Goal: Information Seeking & Learning: Learn about a topic

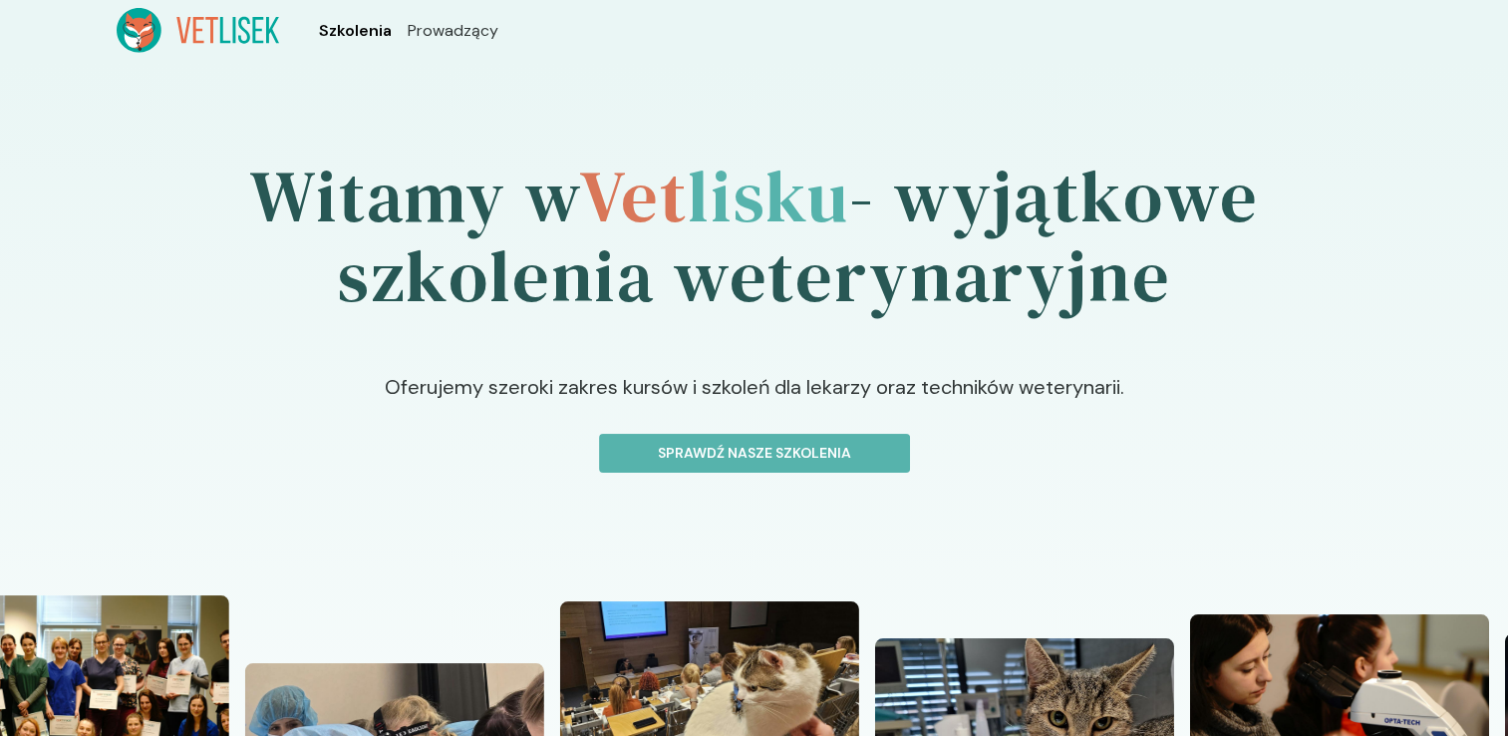
click at [328, 30] on span "Szkolenia" at bounding box center [355, 31] width 73 height 24
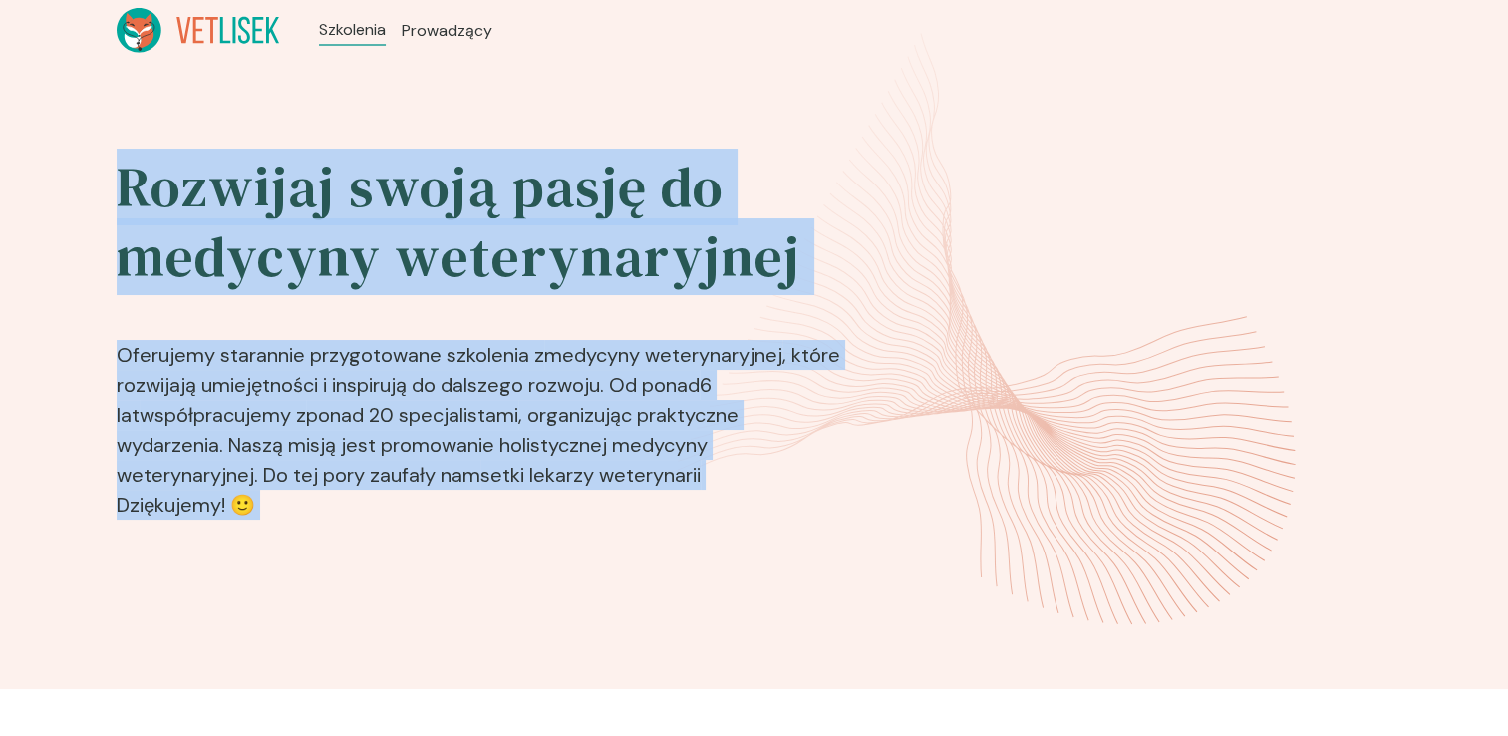
drag, startPoint x: 122, startPoint y: 205, endPoint x: 900, endPoint y: 522, distance: 840.7
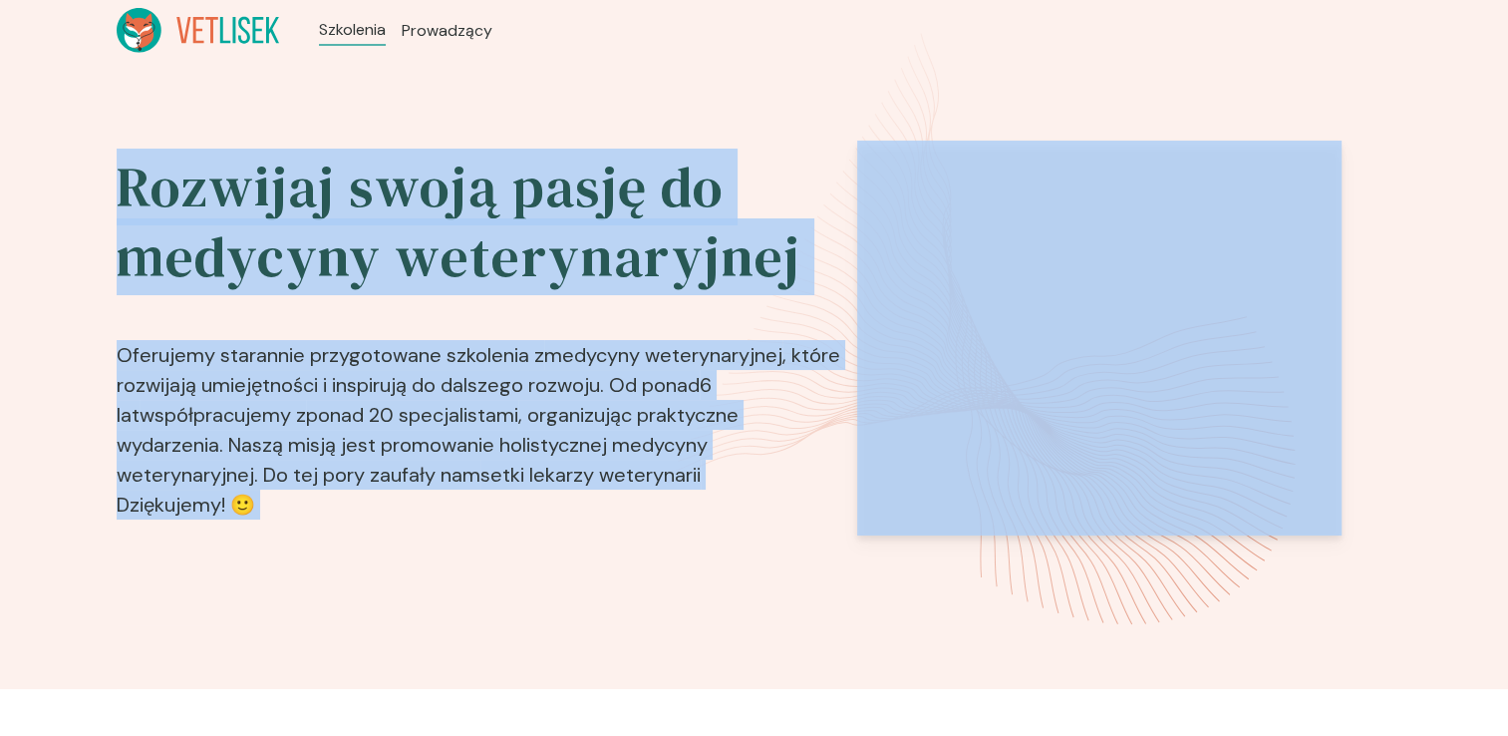
click at [900, 522] on section "Rozwijaj swoją pasję do medycyny weterynaryjnej Oferujemy starannie przygotowan…" at bounding box center [755, 383] width 1276 height 485
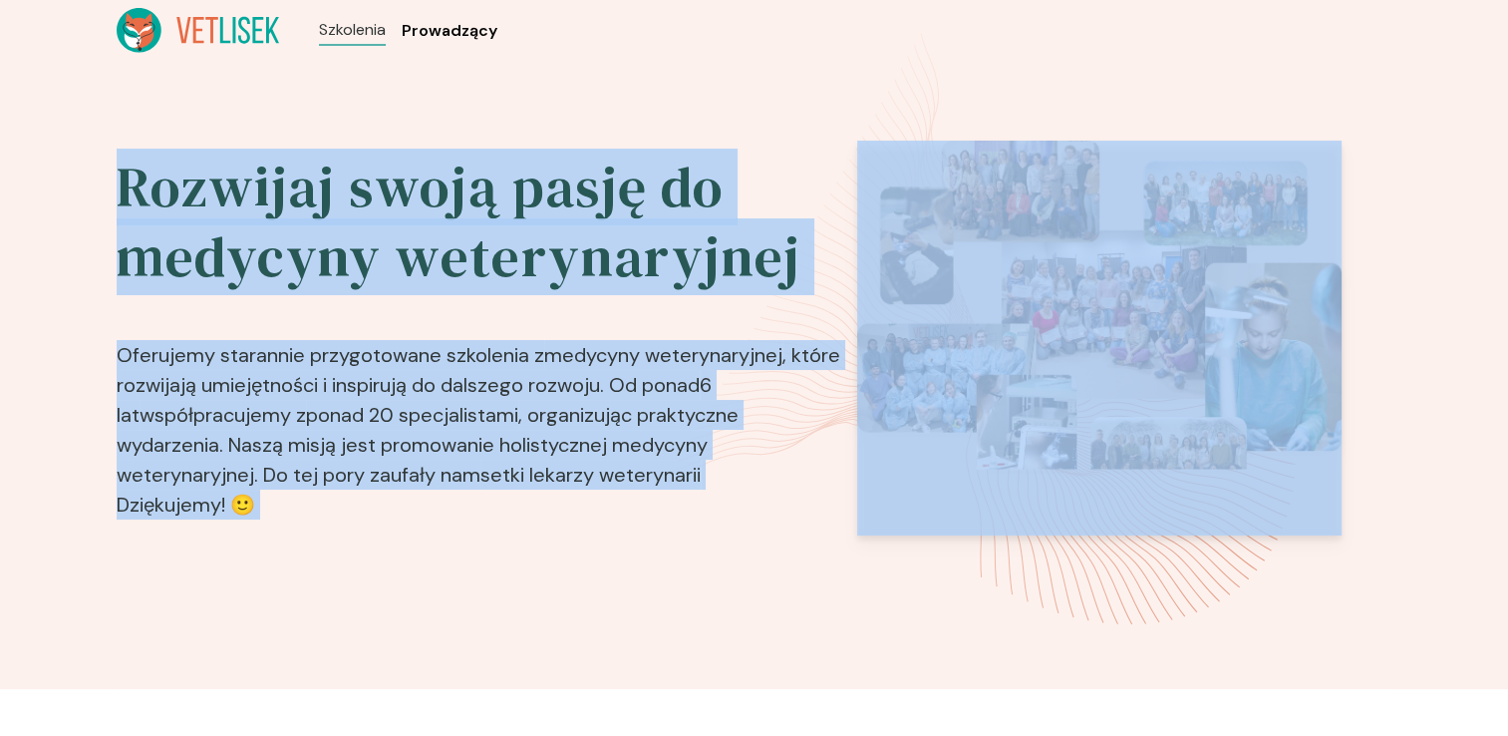
click at [416, 20] on span "Prowadzący" at bounding box center [450, 31] width 96 height 24
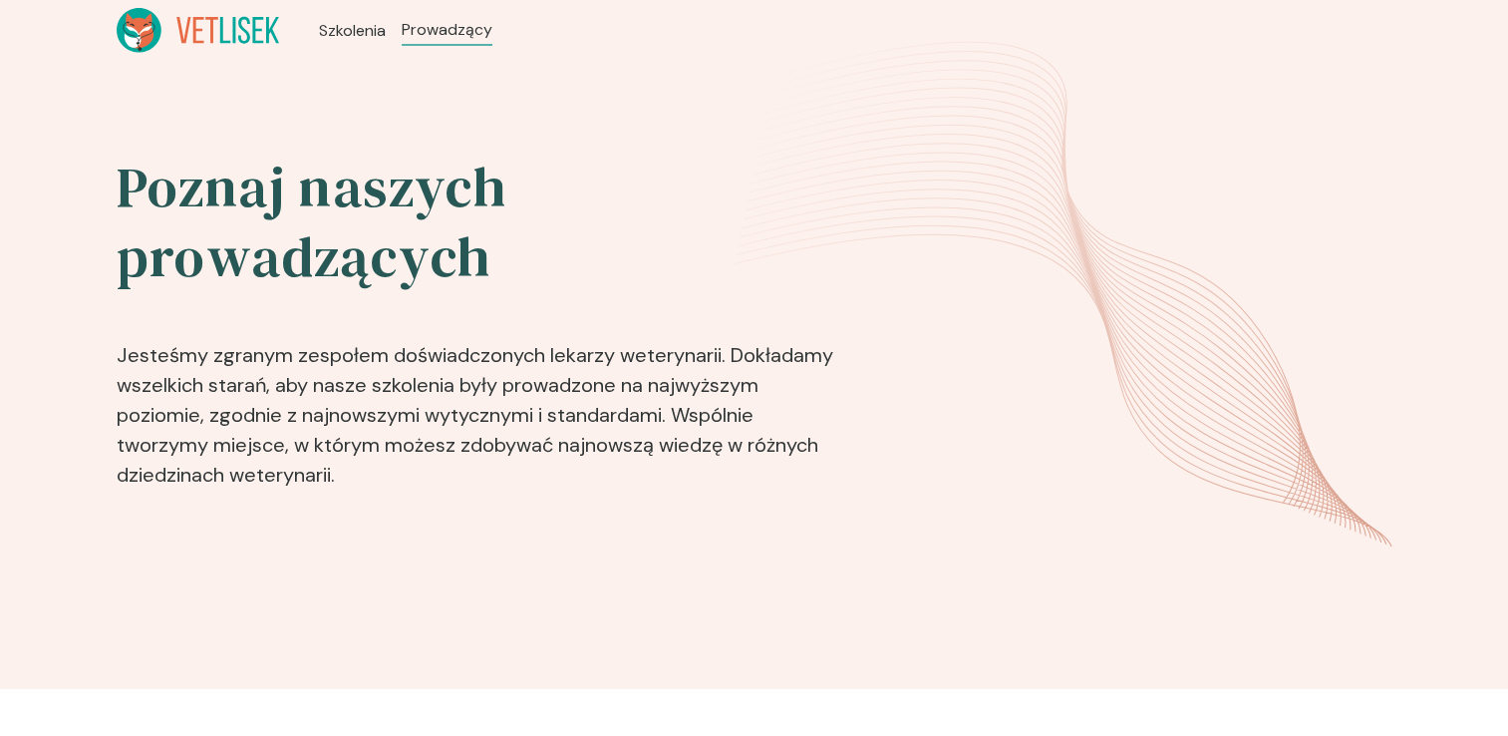
click at [304, 23] on ul "Szkolenia Prowadzący" at bounding box center [405, 30] width 253 height 45
click at [259, 37] on icon at bounding box center [198, 30] width 163 height 45
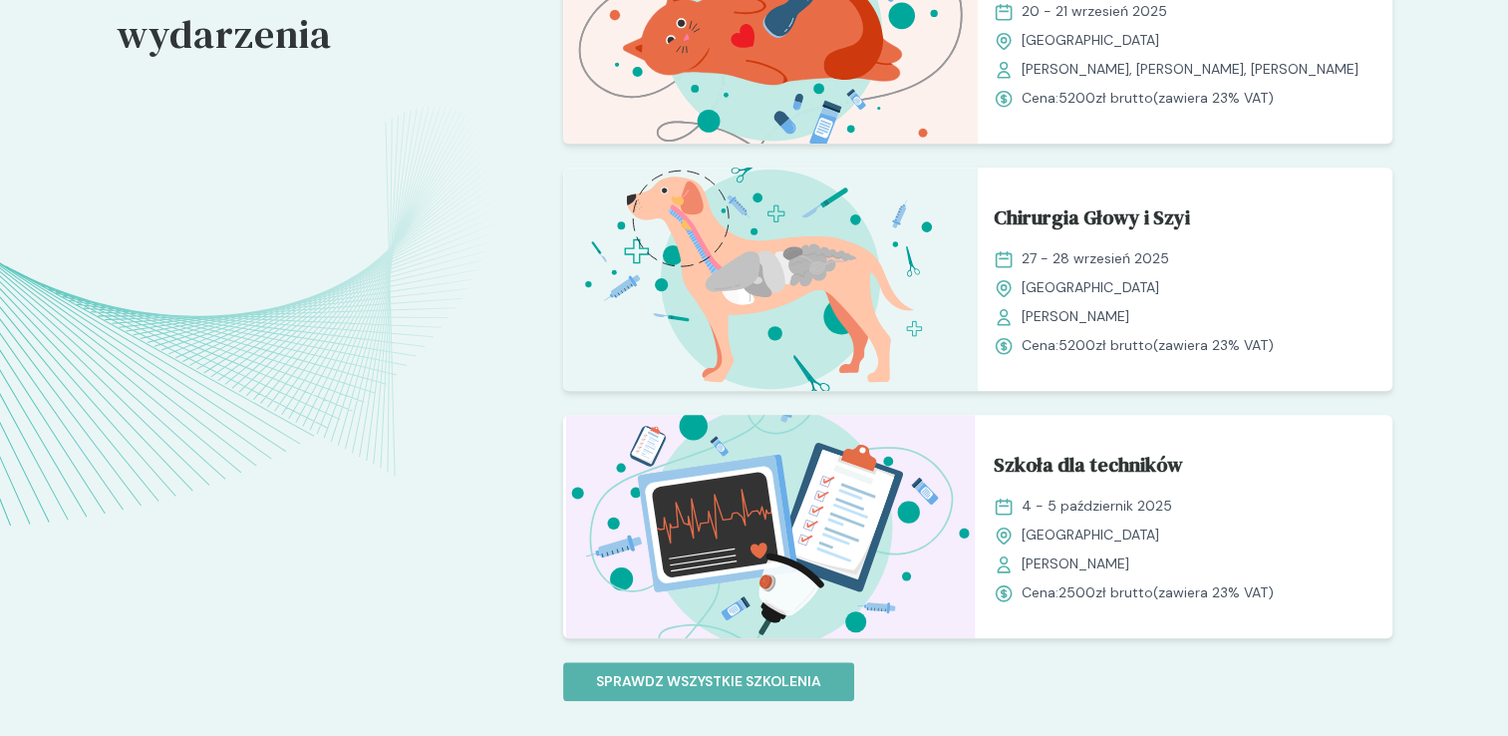
scroll to position [1886, 0]
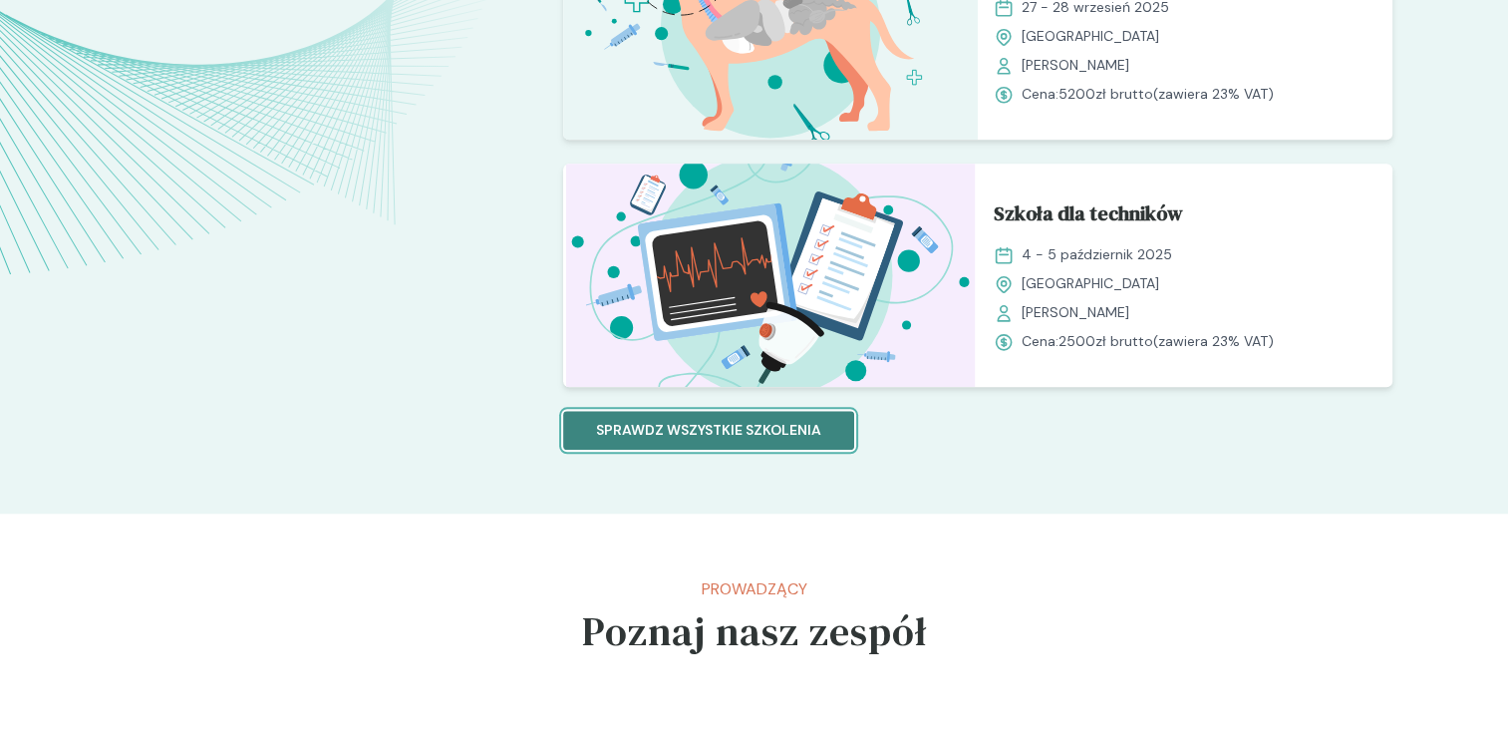
click at [666, 437] on p "Sprawdz wszystkie szkolenia" at bounding box center [708, 430] width 225 height 21
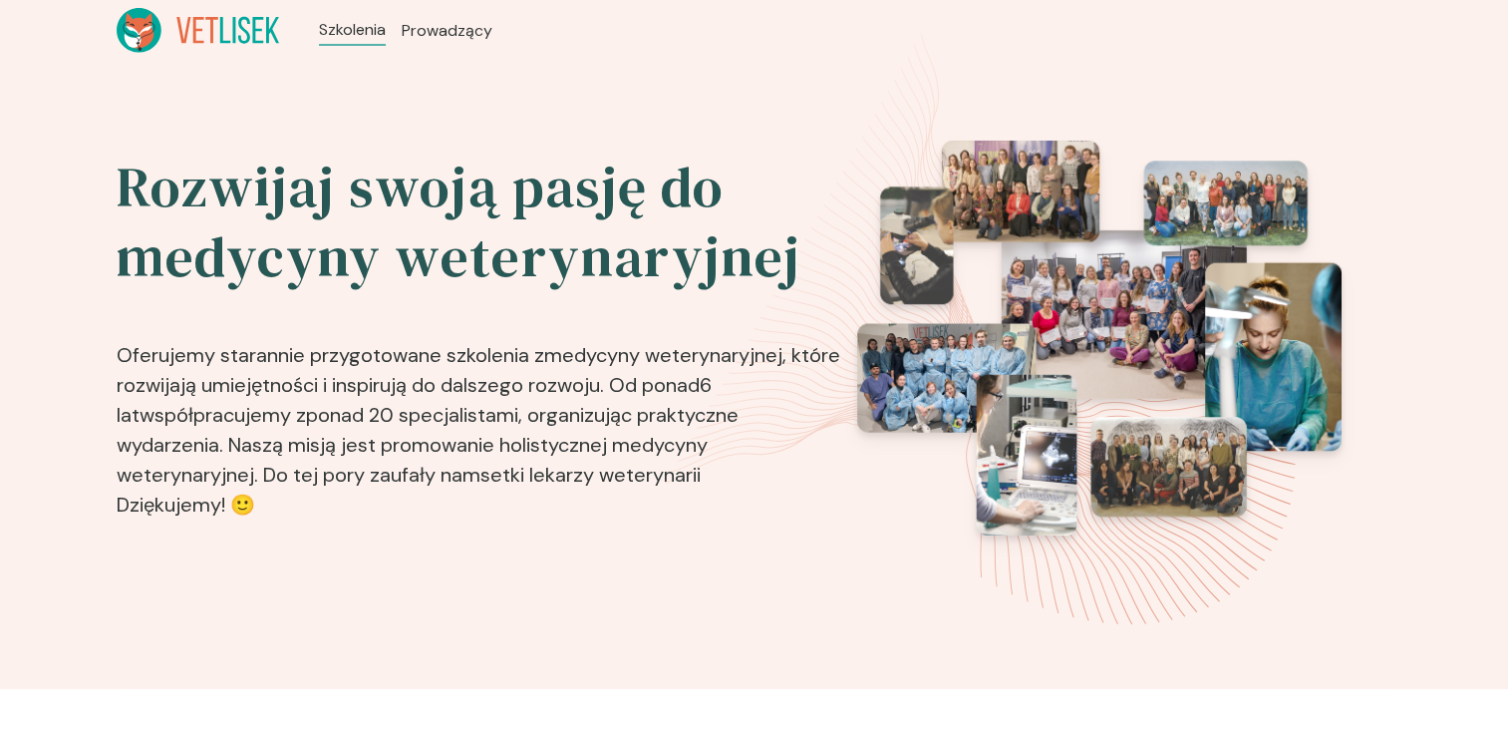
click at [387, 133] on div "Rozwijaj swoją pasję do medycyny weterynaryjnej Oferujemy starannie przygotowan…" at bounding box center [754, 375] width 1508 height 628
click at [431, 29] on span "Prowadzący" at bounding box center [450, 31] width 96 height 24
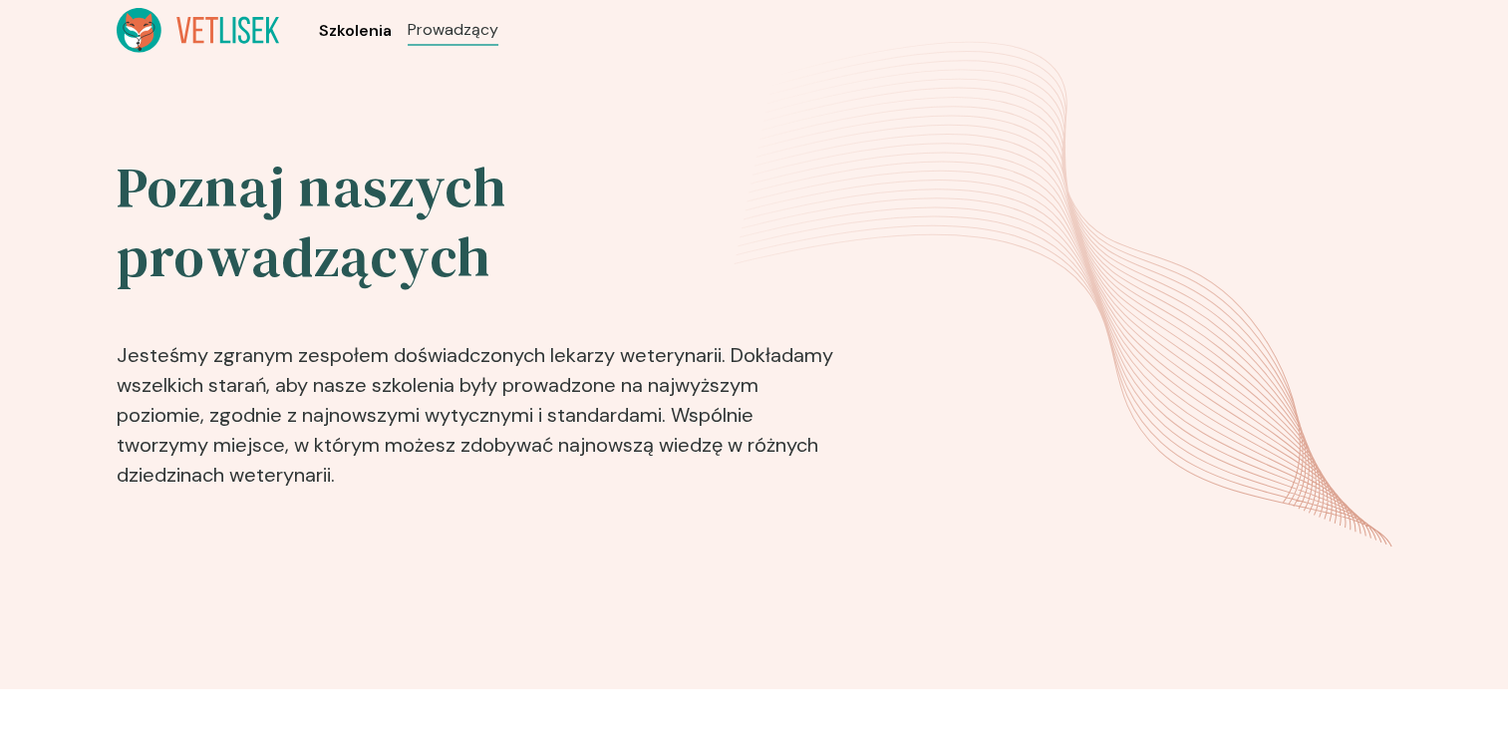
click at [351, 25] on span "Szkolenia" at bounding box center [355, 31] width 73 height 24
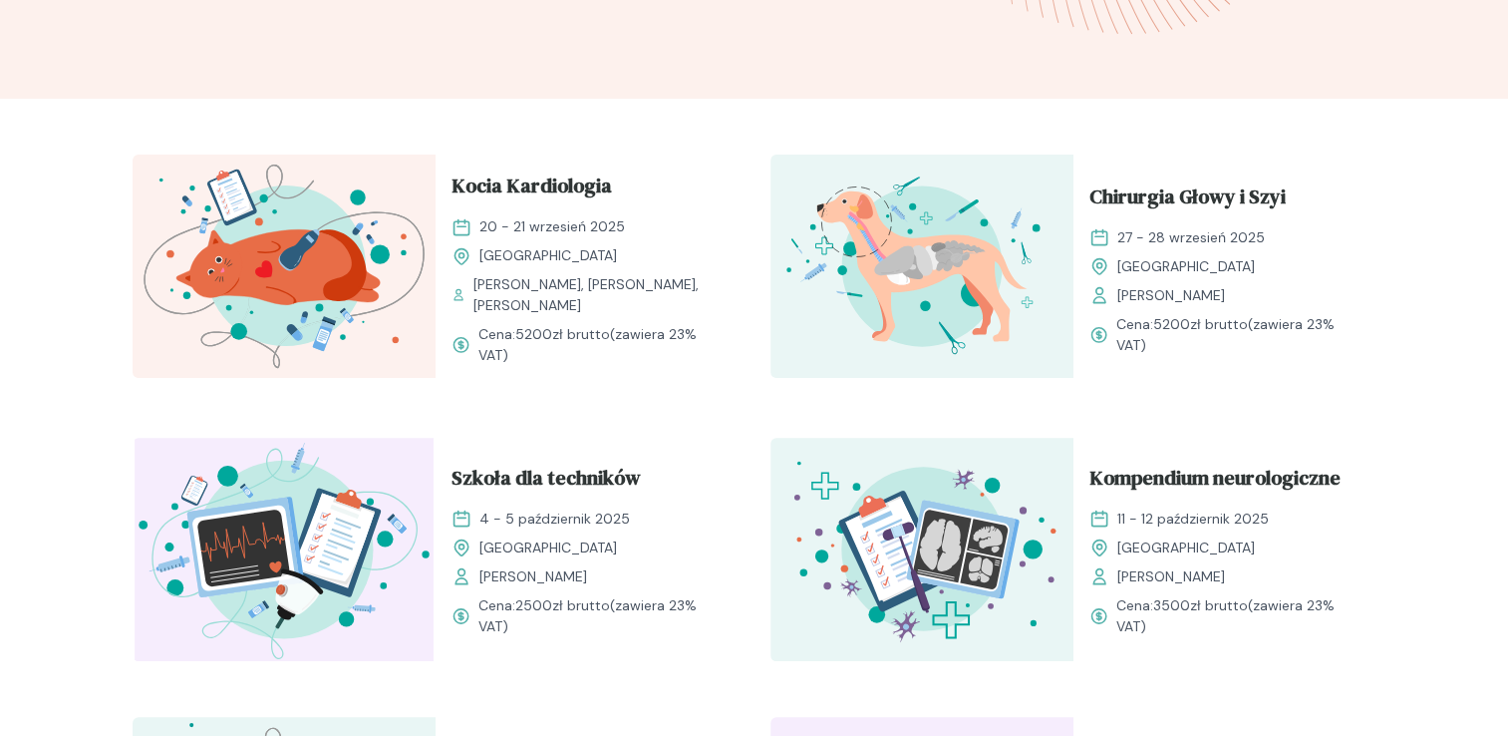
scroll to position [589, 0]
drag, startPoint x: 1200, startPoint y: 349, endPoint x: 1202, endPoint y: 321, distance: 28.0
click at [1202, 321] on span "Cena: 5200 zł brutto (zawiera 23% VAT)" at bounding box center [1239, 336] width 244 height 42
drag, startPoint x: 1202, startPoint y: 321, endPoint x: 1416, endPoint y: 370, distance: 218.9
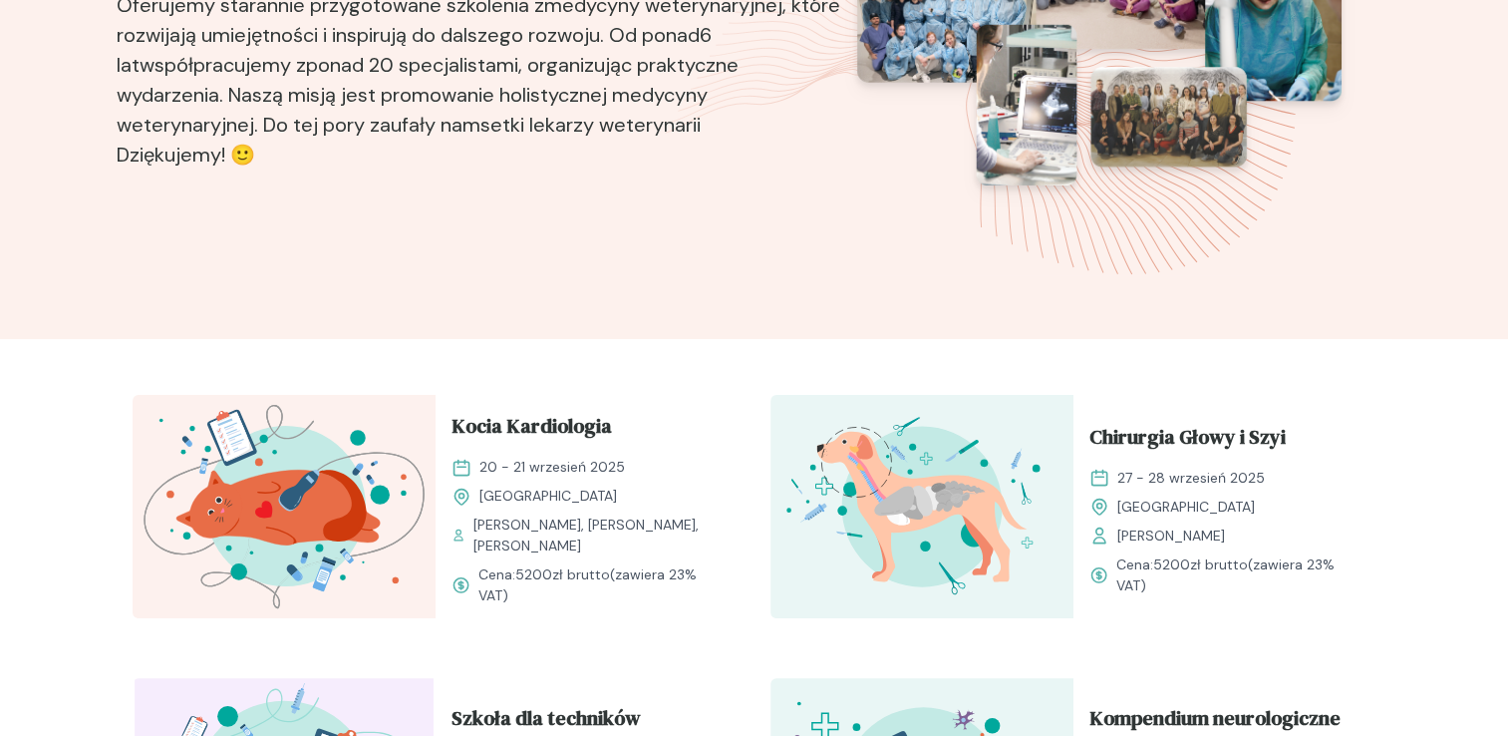
scroll to position [0, 0]
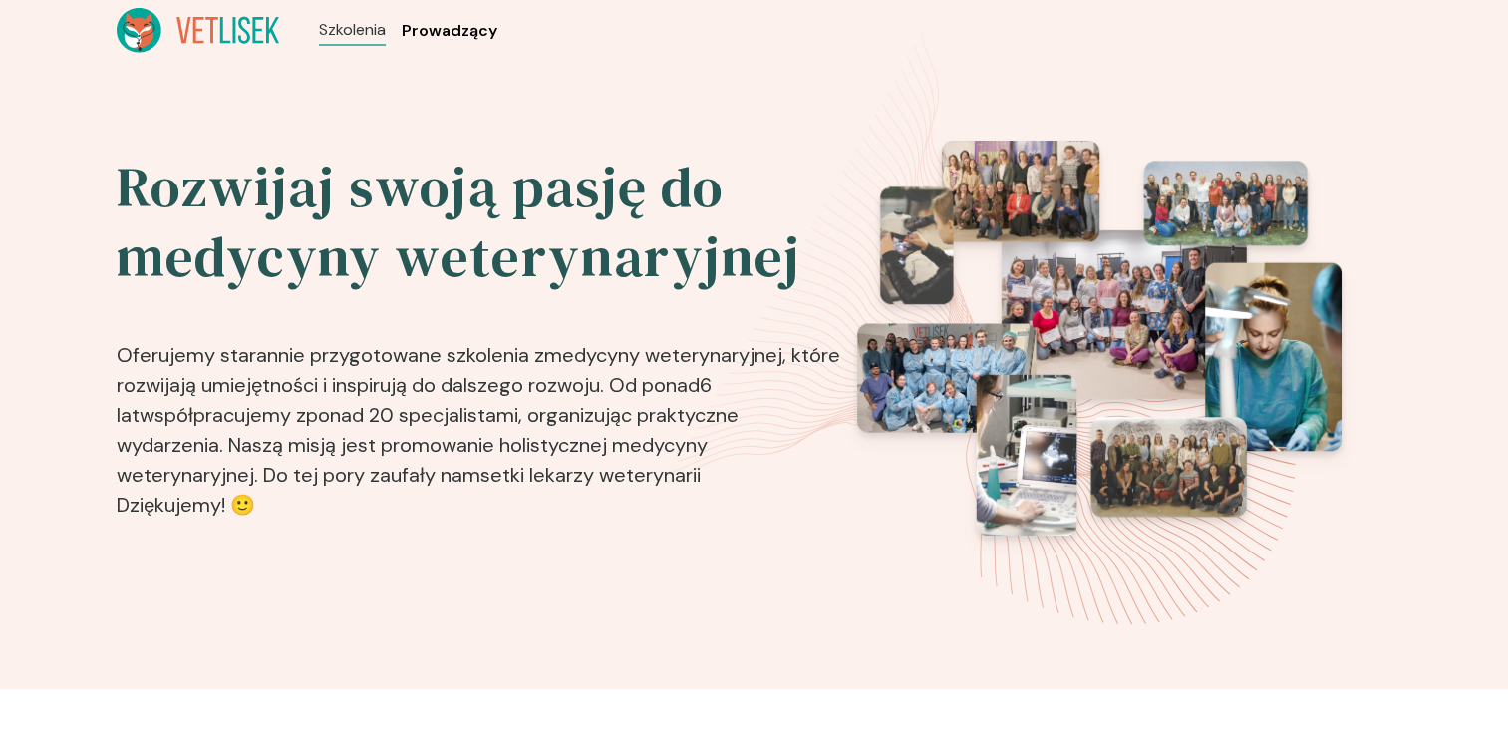
drag, startPoint x: 478, startPoint y: 30, endPoint x: 429, endPoint y: 30, distance: 48.8
click at [476, 30] on span "Prowadzący" at bounding box center [450, 31] width 96 height 24
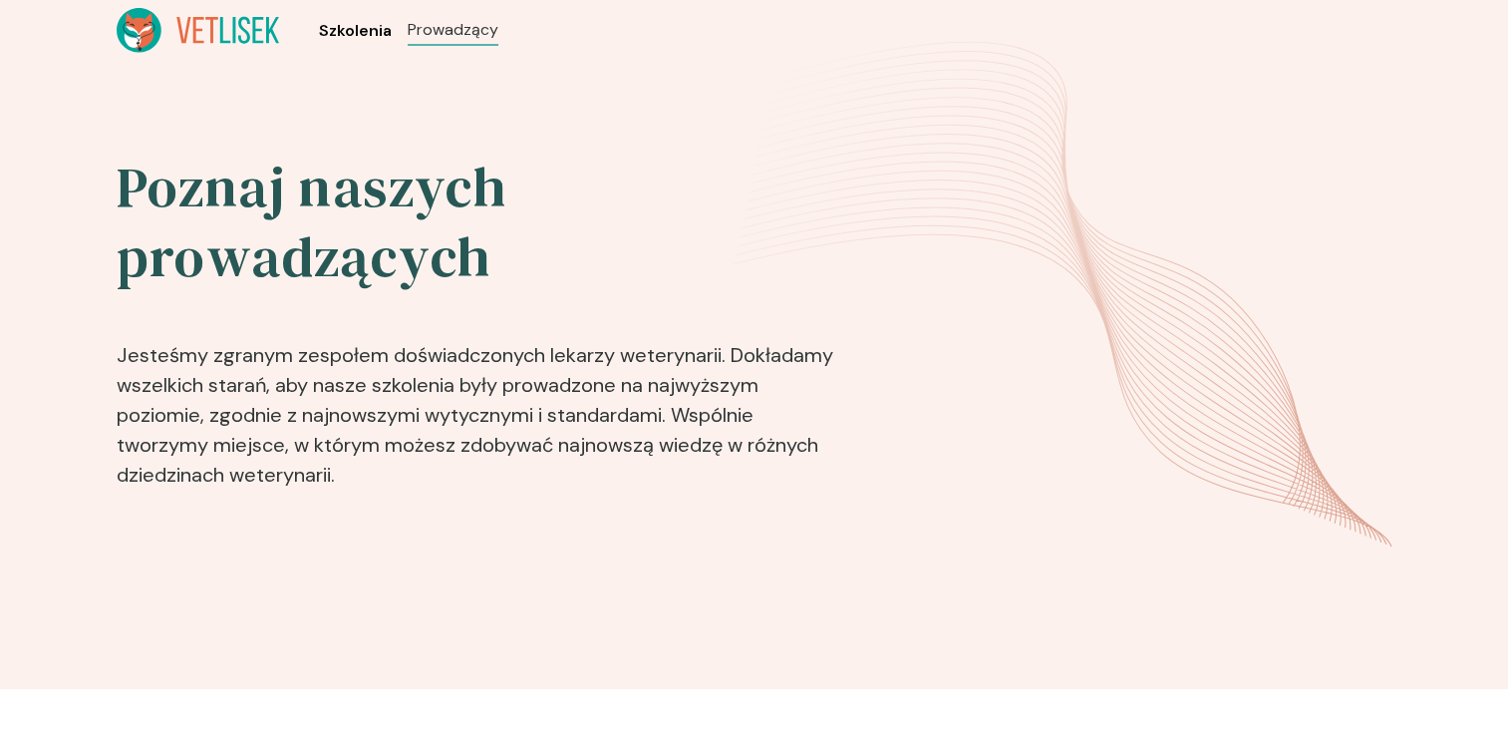
click at [347, 27] on span "Szkolenia" at bounding box center [355, 31] width 73 height 24
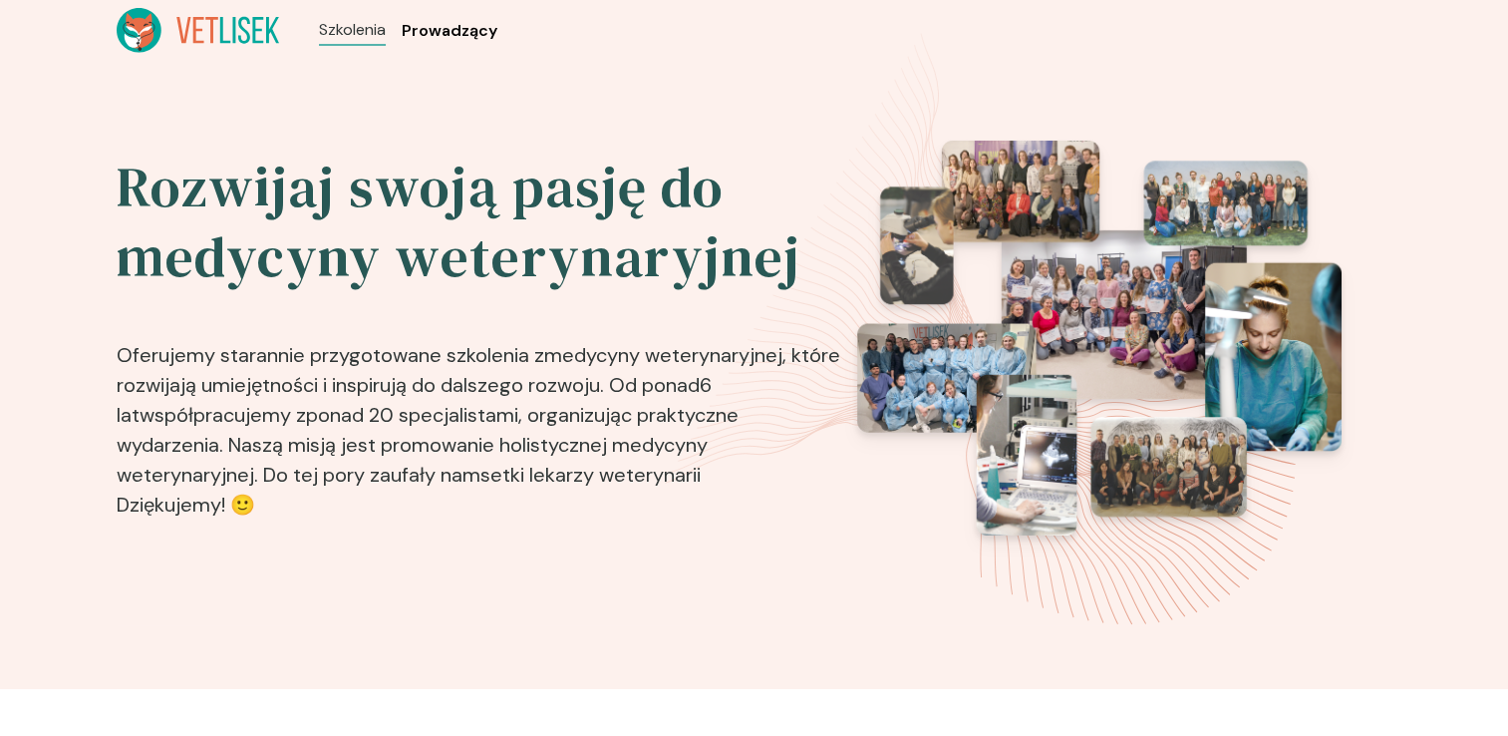
click at [431, 33] on span "Prowadzący" at bounding box center [450, 31] width 96 height 24
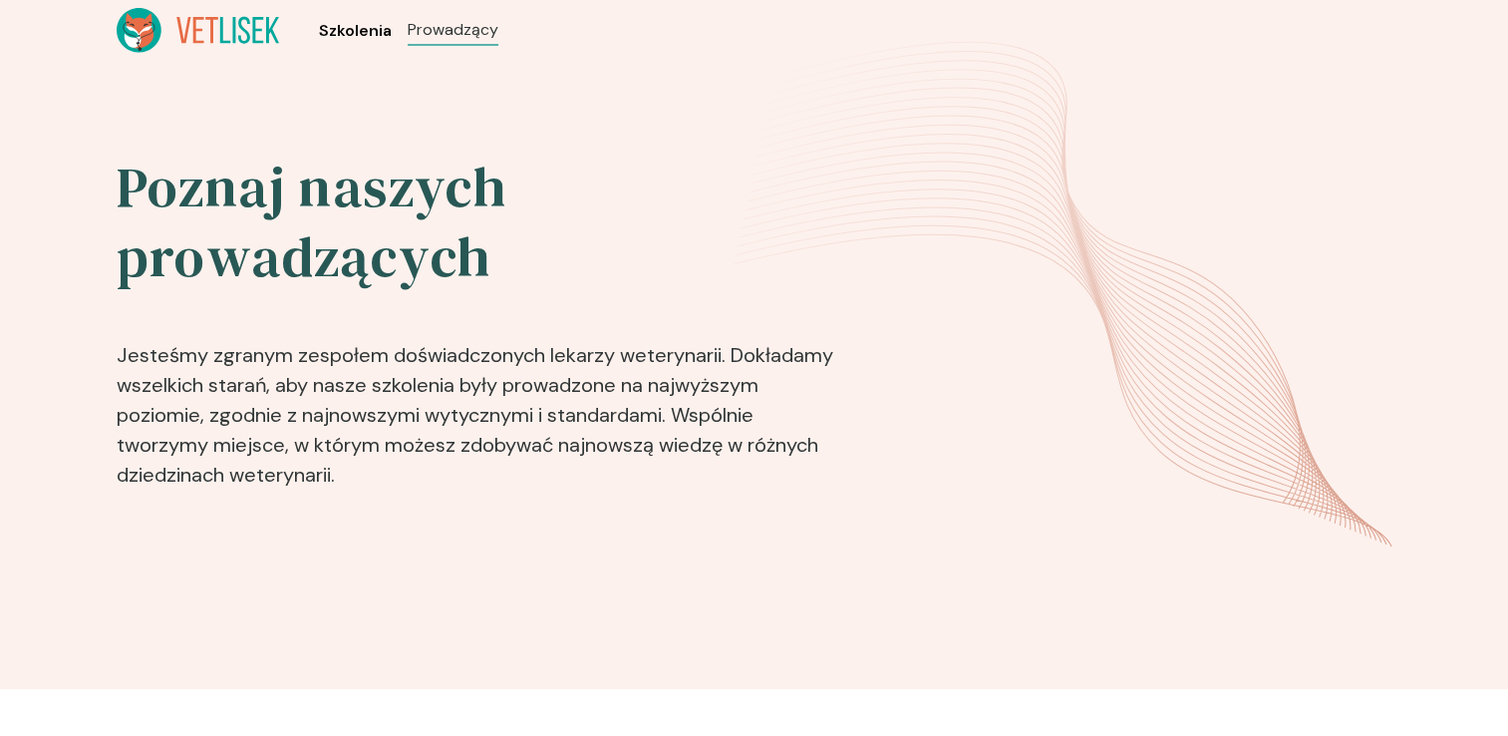
click at [335, 25] on span "Szkolenia" at bounding box center [355, 31] width 73 height 24
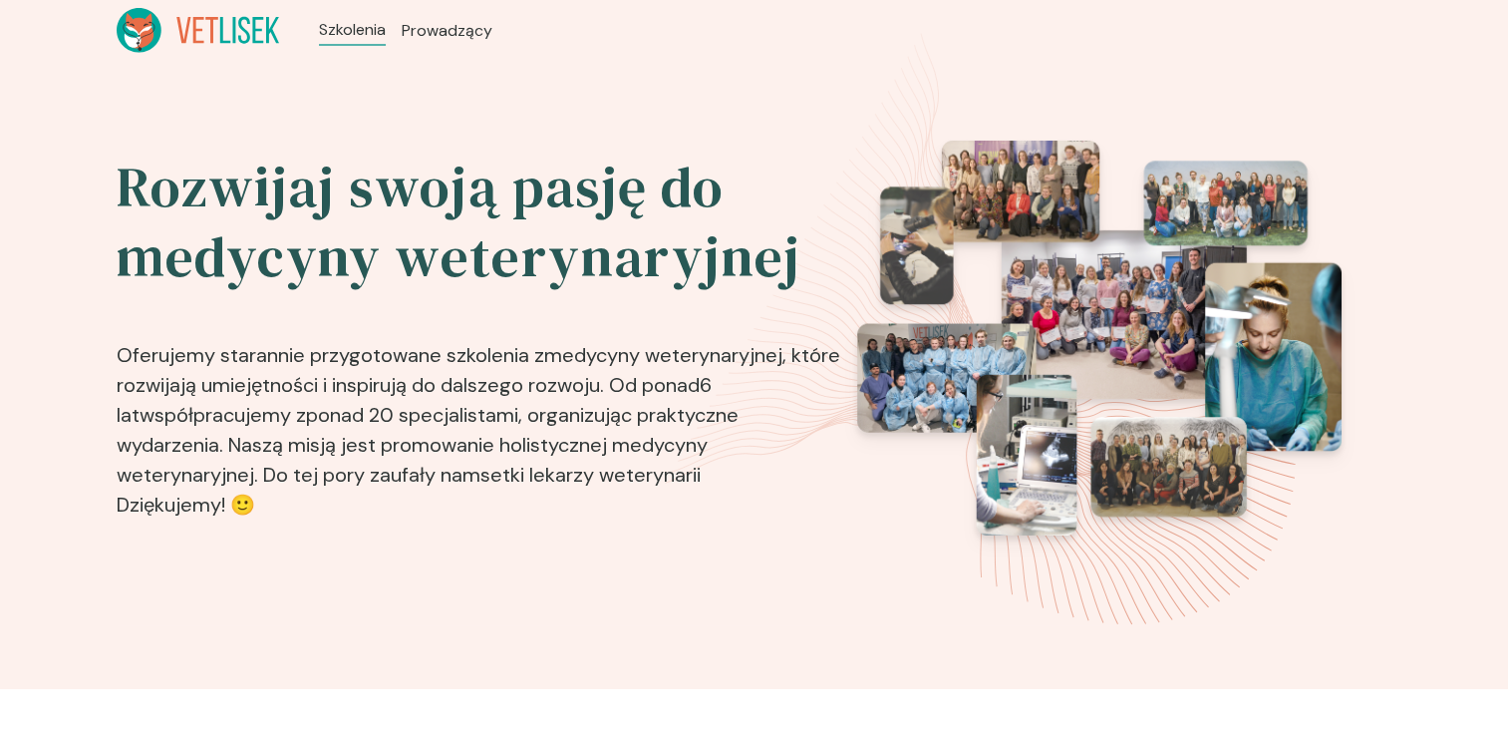
click at [194, 42] on icon at bounding box center [198, 30] width 11 height 26
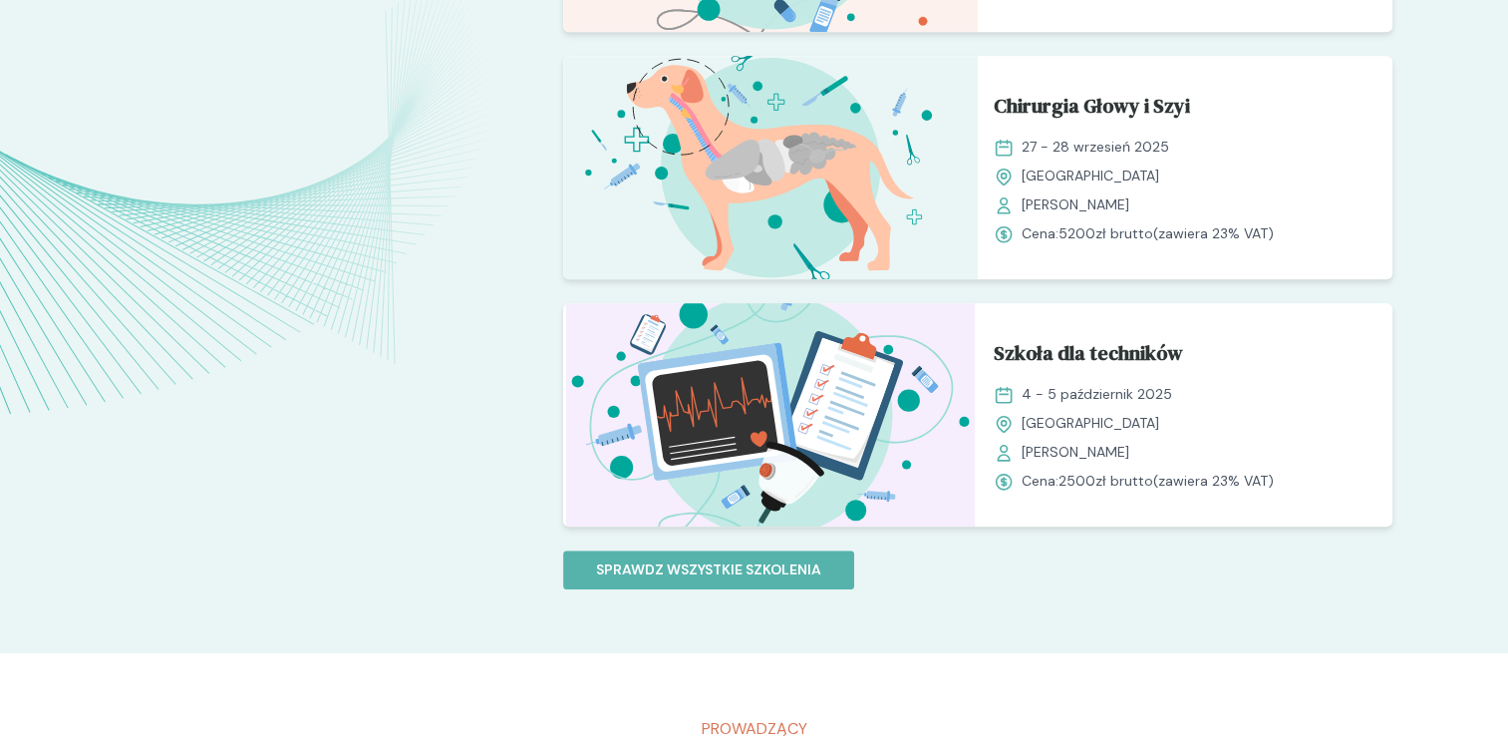
scroll to position [1994, 0]
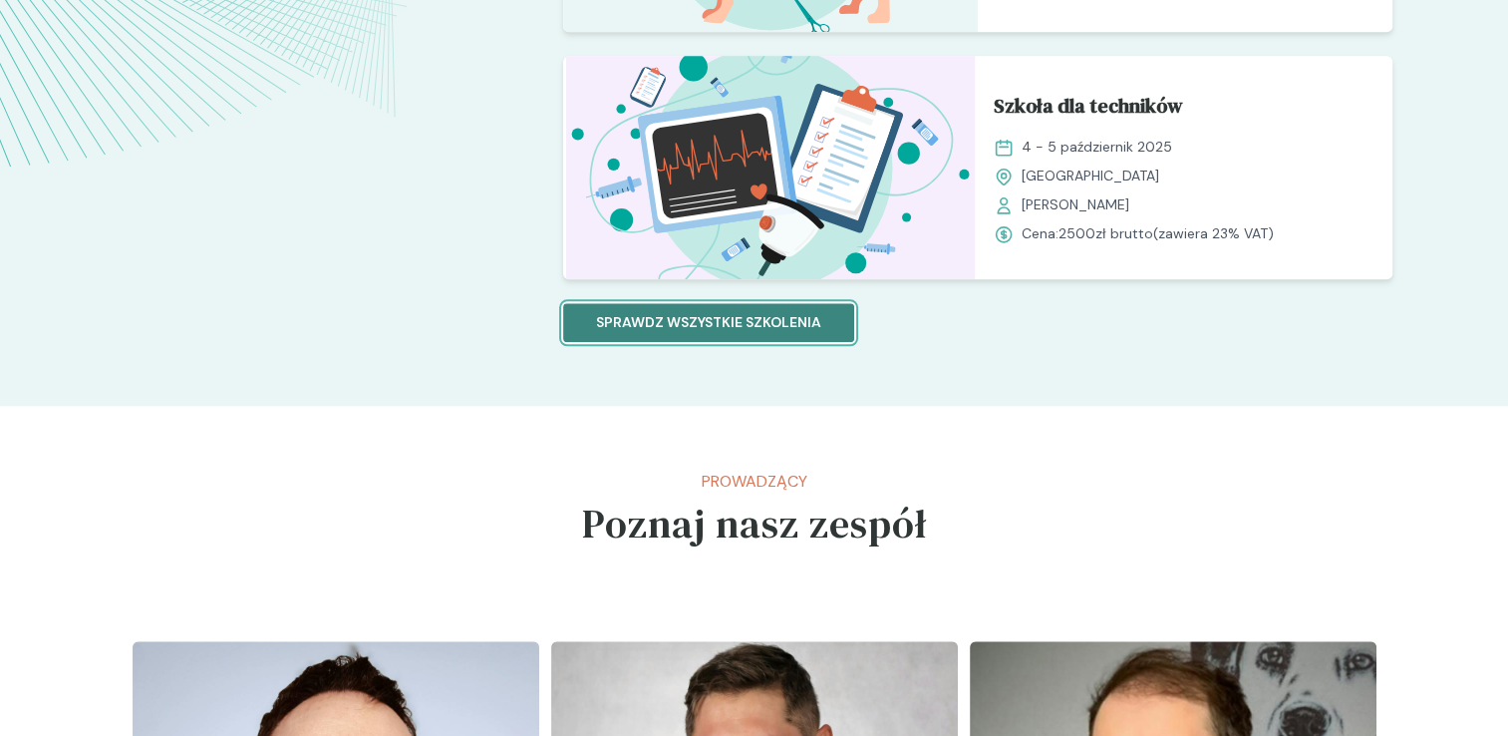
click at [704, 316] on p "Sprawdz wszystkie szkolenia" at bounding box center [708, 322] width 225 height 21
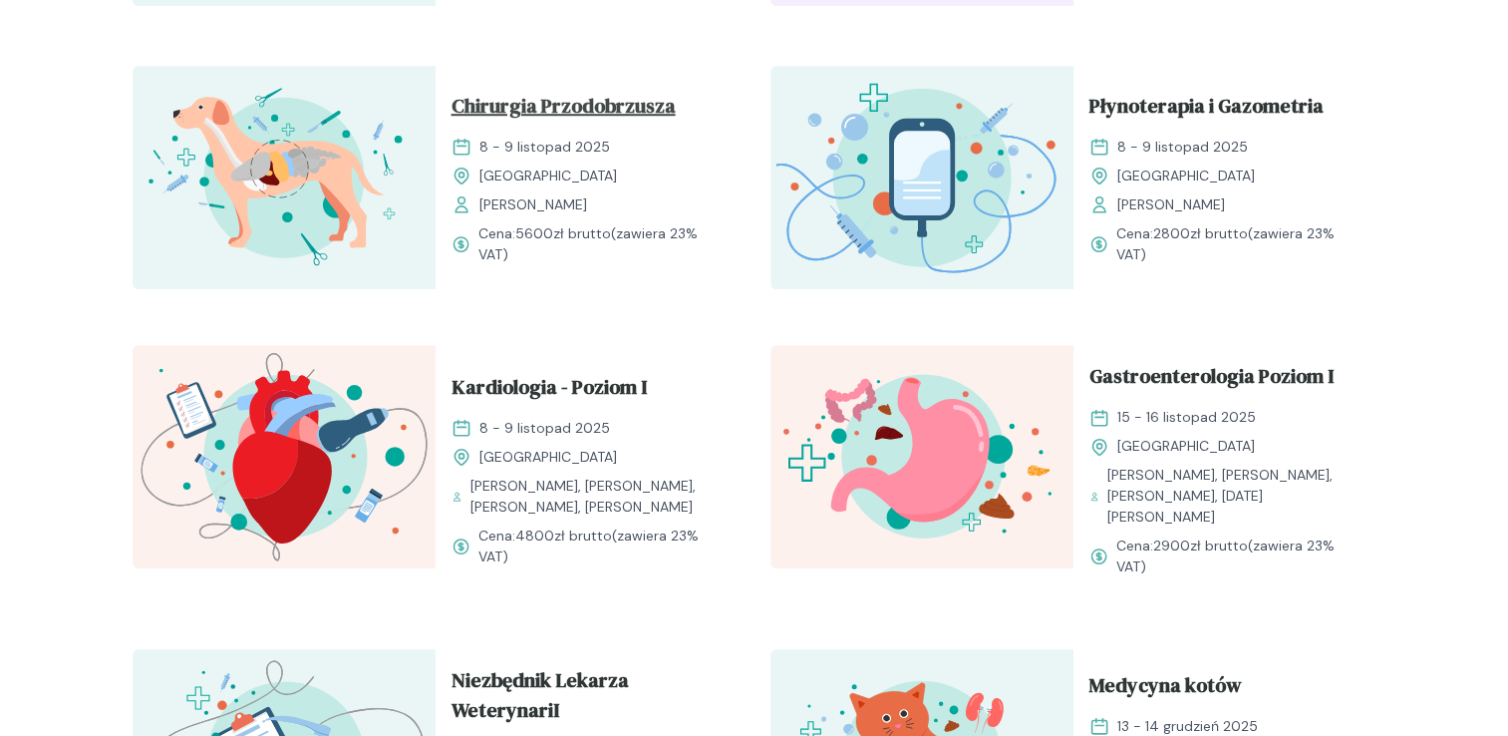
scroll to position [1495, 0]
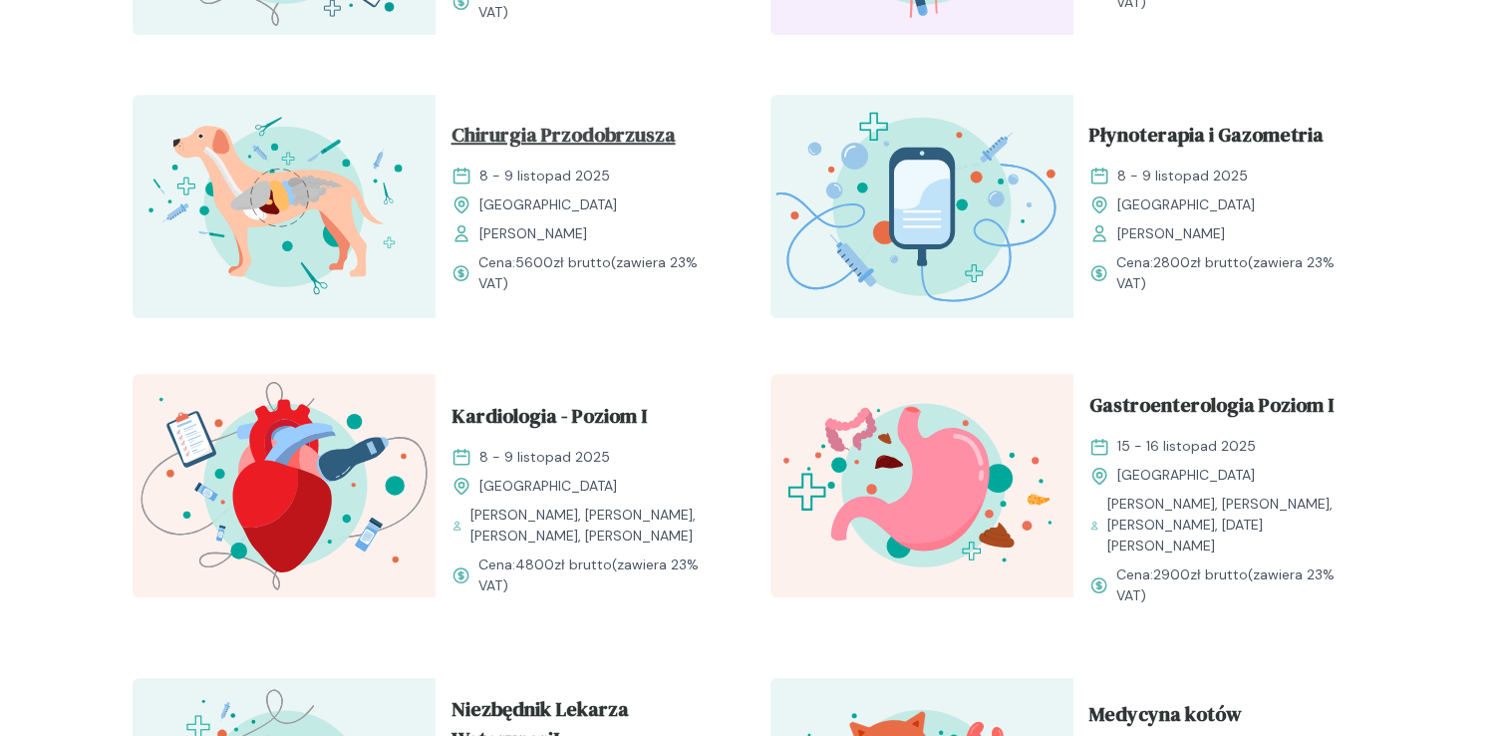
click at [582, 148] on span "Chirurgia Przodobrzusza" at bounding box center [564, 139] width 224 height 38
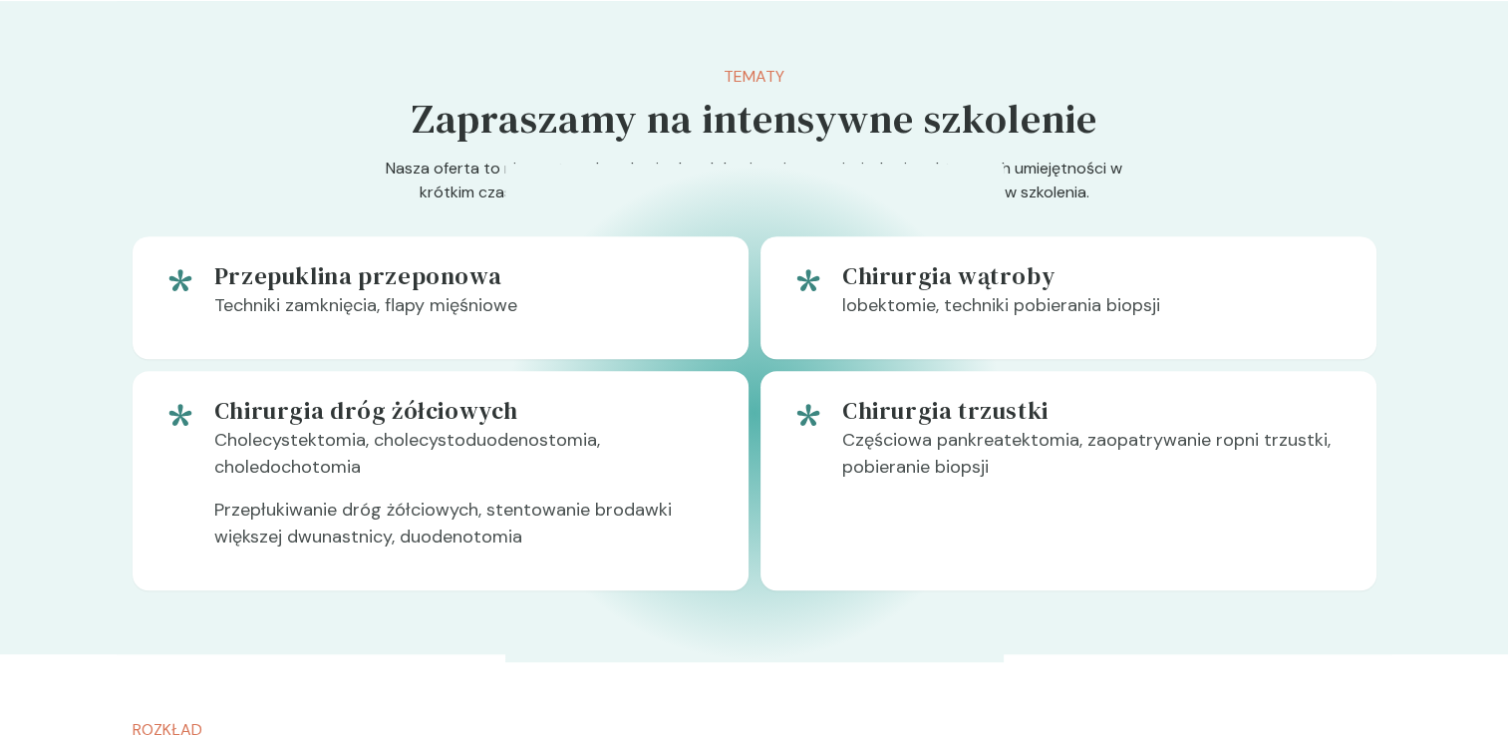
scroll to position [997, 0]
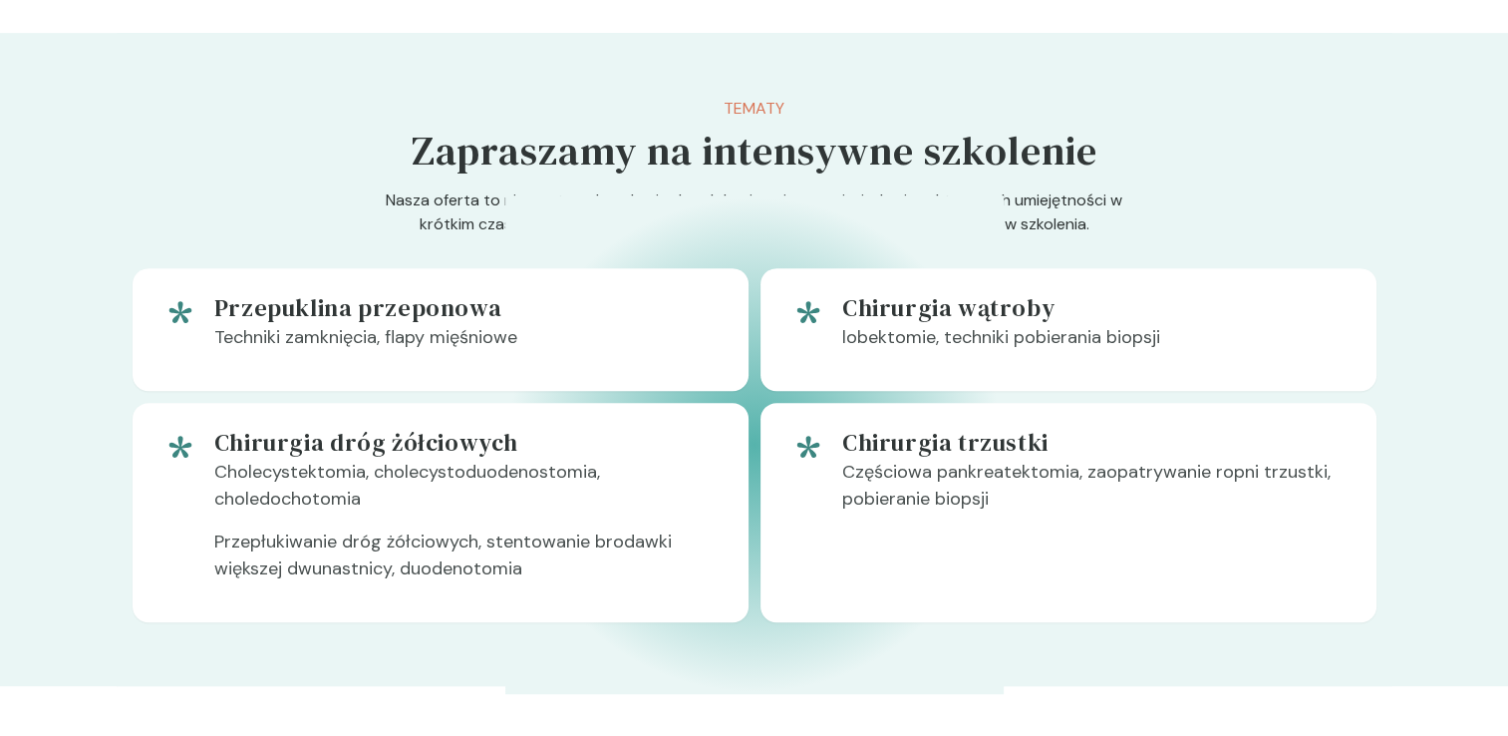
drag, startPoint x: 223, startPoint y: 314, endPoint x: 1274, endPoint y: 365, distance: 1052.0
click at [1274, 365] on div "Przepuklina przeponowa Techniki zamknięcia, flapy mięśniowe Chirurgia wątroby l…" at bounding box center [755, 445] width 1244 height 354
drag, startPoint x: 1119, startPoint y: 524, endPoint x: 936, endPoint y: 531, distance: 182.6
click at [1110, 524] on p "Częściowa pankreatektomia, zaopatrywanie ropni trzustki, pobieranie biopsji" at bounding box center [1093, 494] width 502 height 70
drag, startPoint x: 401, startPoint y: 544, endPoint x: 345, endPoint y: 365, distance: 187.9
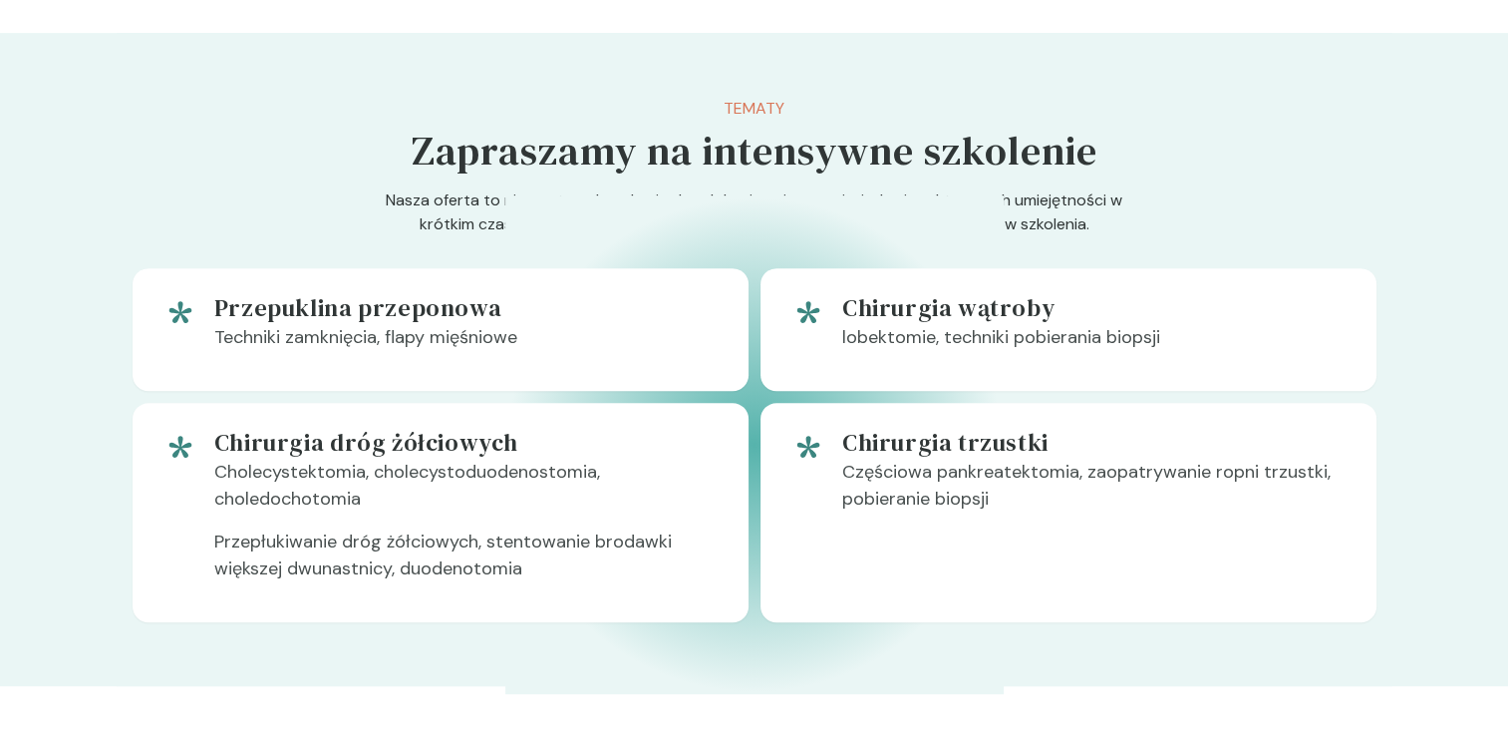
click at [401, 543] on p "Przepłukiwanie dróg żółciowych, stentowanie brodawki większej dwunastnicy, duod…" at bounding box center [465, 563] width 502 height 70
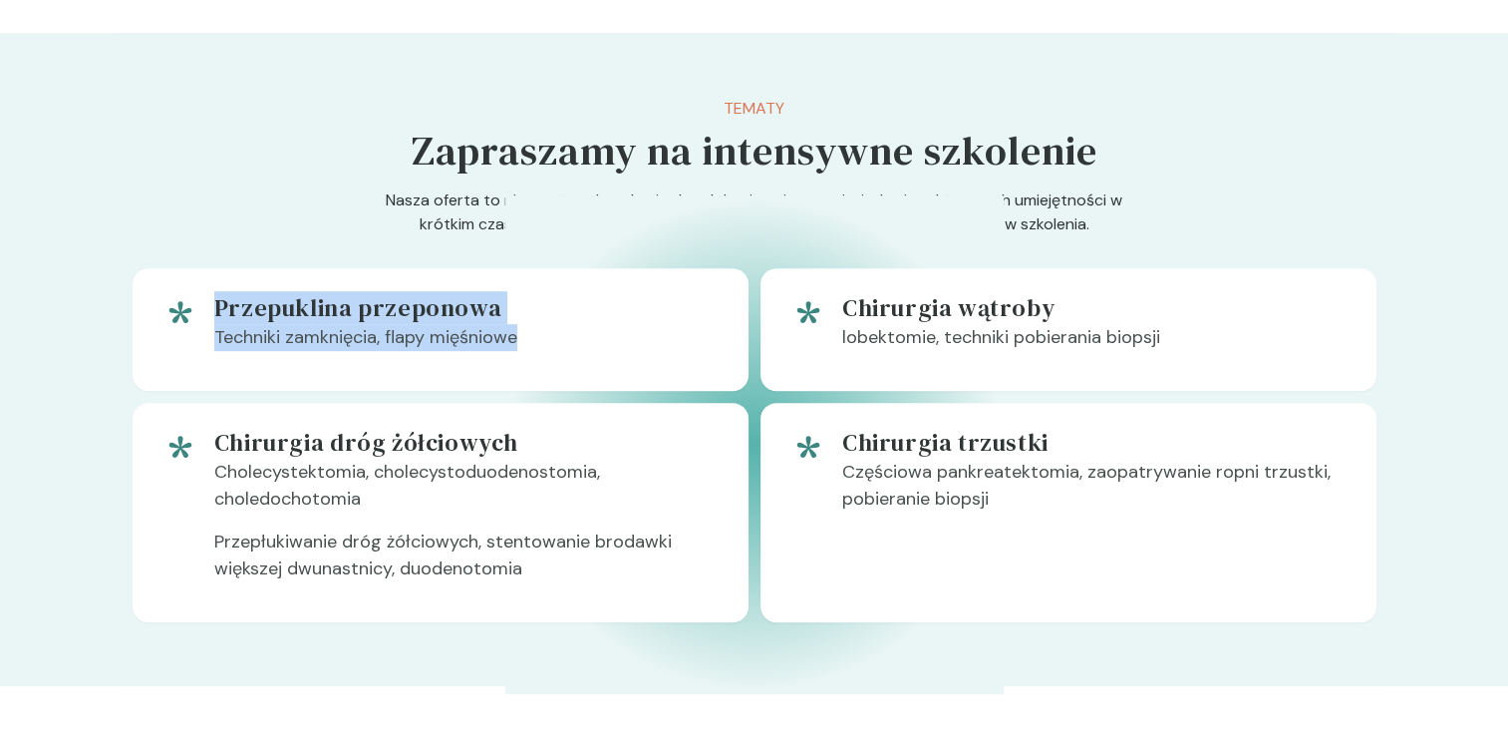
drag, startPoint x: 212, startPoint y: 310, endPoint x: 567, endPoint y: 357, distance: 358.0
click at [567, 357] on div "Przepuklina przeponowa Techniki zamknięcia, flapy mięśniowe" at bounding box center [441, 329] width 616 height 123
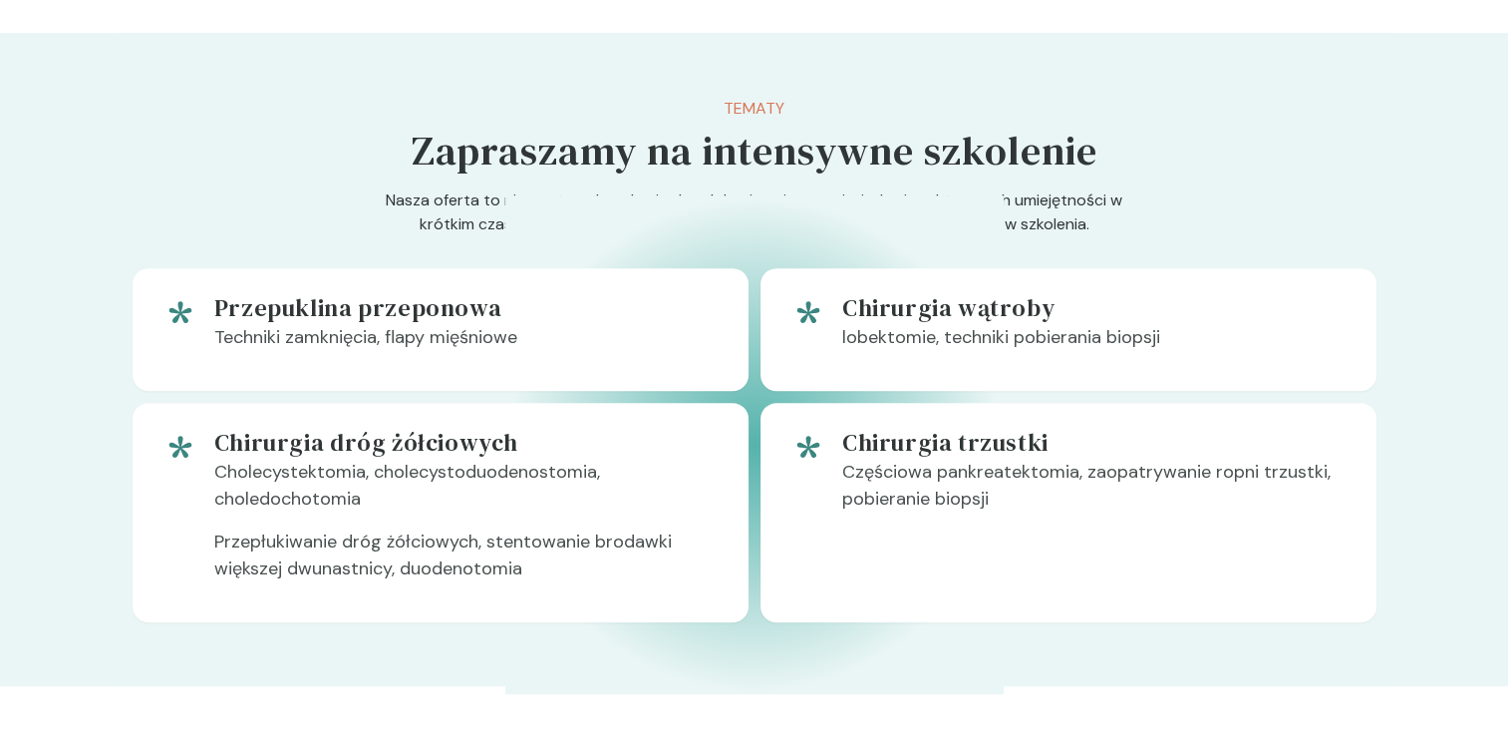
drag, startPoint x: 567, startPoint y: 357, endPoint x: 397, endPoint y: 534, distance: 246.1
click at [397, 534] on p "Przepłukiwanie dróg żółciowych, stentowanie brodawki większej dwunastnicy, duod…" at bounding box center [465, 563] width 502 height 70
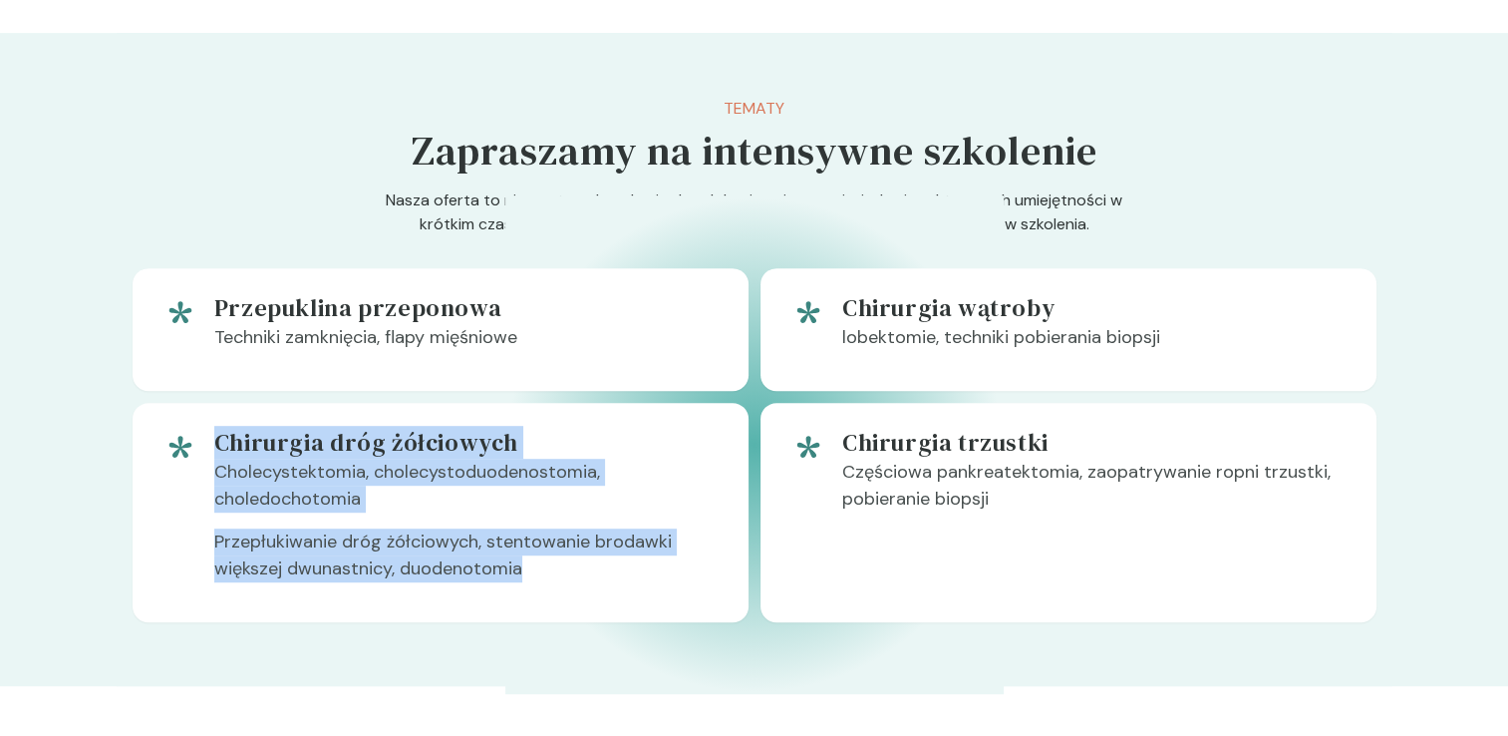
drag, startPoint x: 209, startPoint y: 460, endPoint x: 579, endPoint y: 569, distance: 385.8
click at [579, 569] on div "Chirurgia dróg żółciowych Cholecystektomia, cholecystoduodenostomia, choledocho…" at bounding box center [441, 512] width 616 height 219
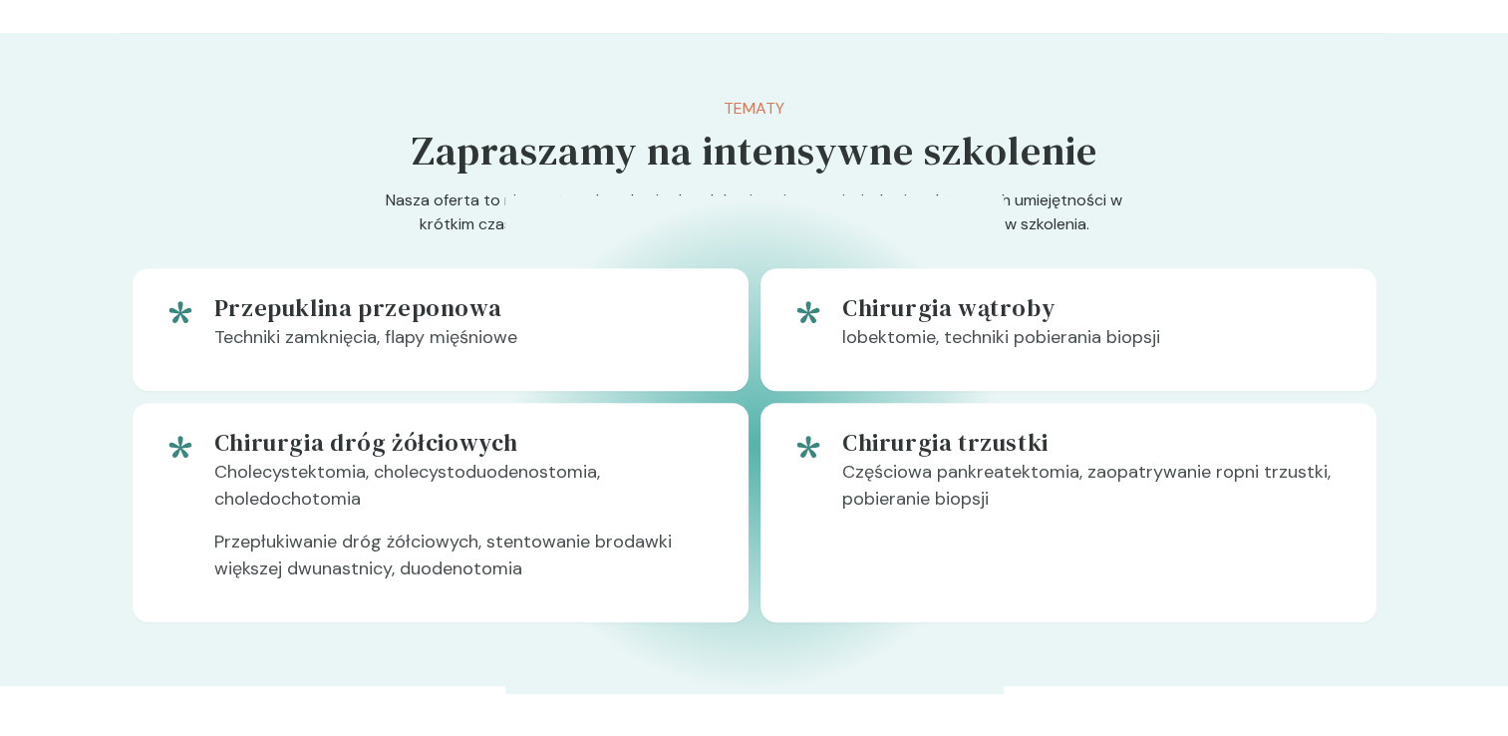
click at [1087, 492] on p "Częściowa pankreatektomia, zaopatrywanie ropni trzustki, pobieranie biopsji" at bounding box center [1093, 494] width 502 height 70
drag, startPoint x: 849, startPoint y: 343, endPoint x: 1287, endPoint y: 395, distance: 440.7
click at [1287, 395] on div "Przepuklina przeponowa Techniki zamknięcia, flapy mięśniowe Chirurgia wątroby l…" at bounding box center [755, 445] width 1244 height 354
drag, startPoint x: 959, startPoint y: 533, endPoint x: 969, endPoint y: 528, distance: 11.1
click at [969, 528] on div "Chirurgia trzustki Częściowa pankreatektomia, zaopatrywanie ropni trzustki, pob…" at bounding box center [1093, 512] width 502 height 171
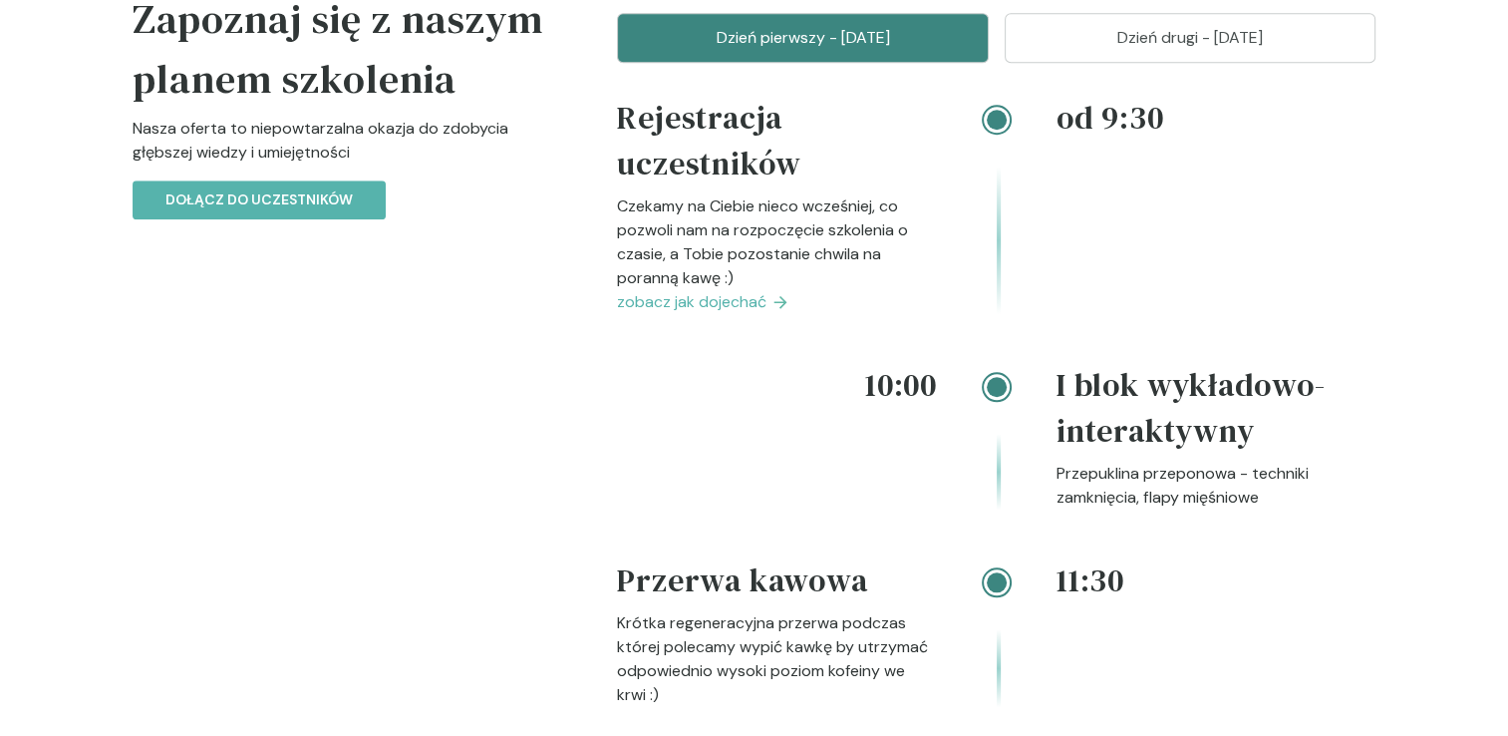
scroll to position [1842, 0]
